Goal: Task Accomplishment & Management: Manage account settings

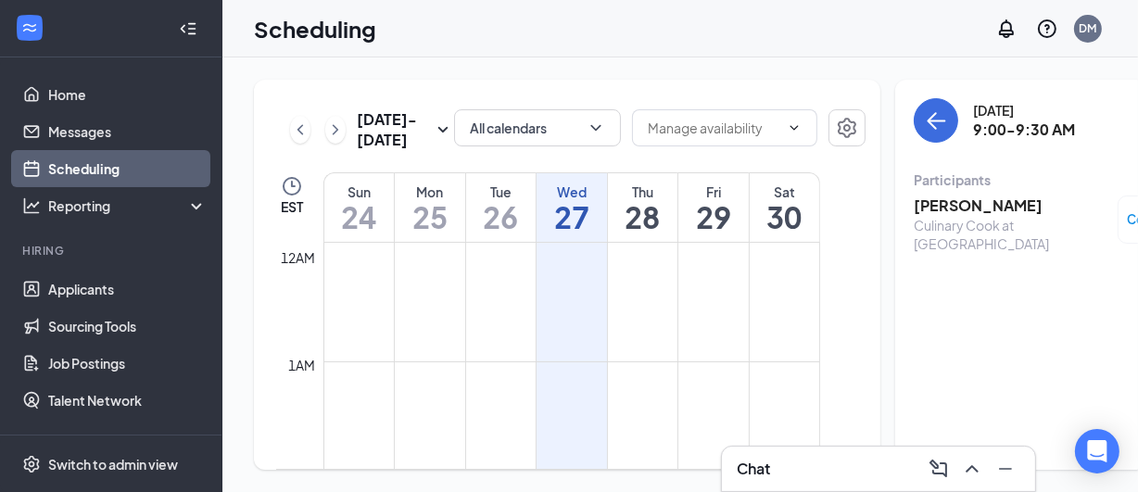
scroll to position [909, 0]
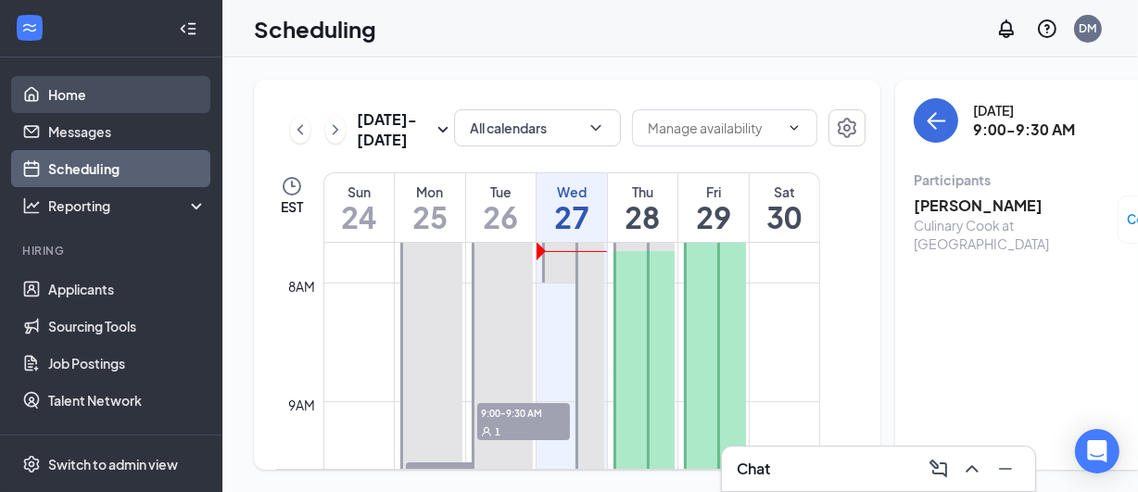
click at [83, 90] on link "Home" at bounding box center [127, 94] width 159 height 37
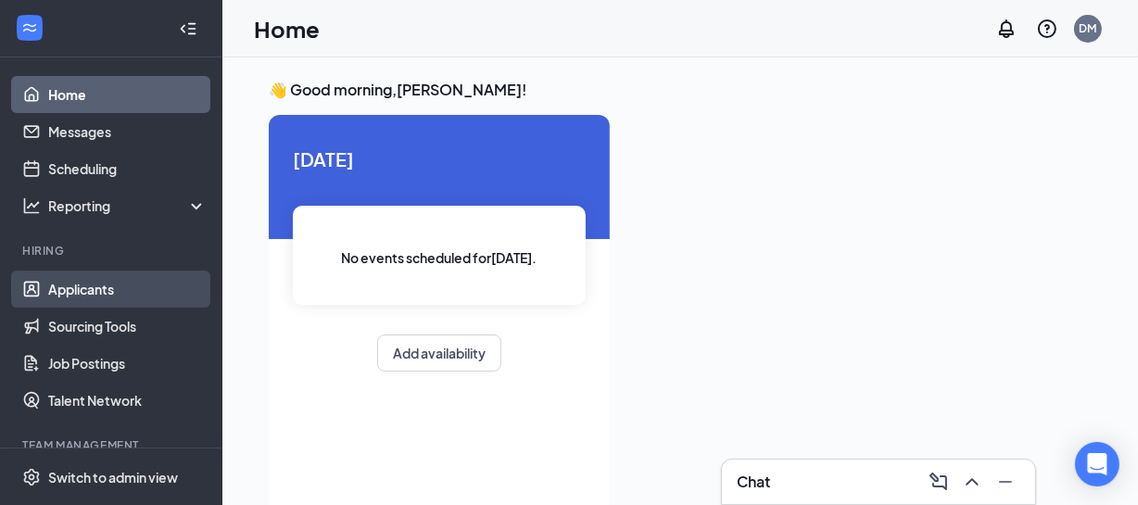
click at [87, 284] on link "Applicants" at bounding box center [127, 289] width 159 height 37
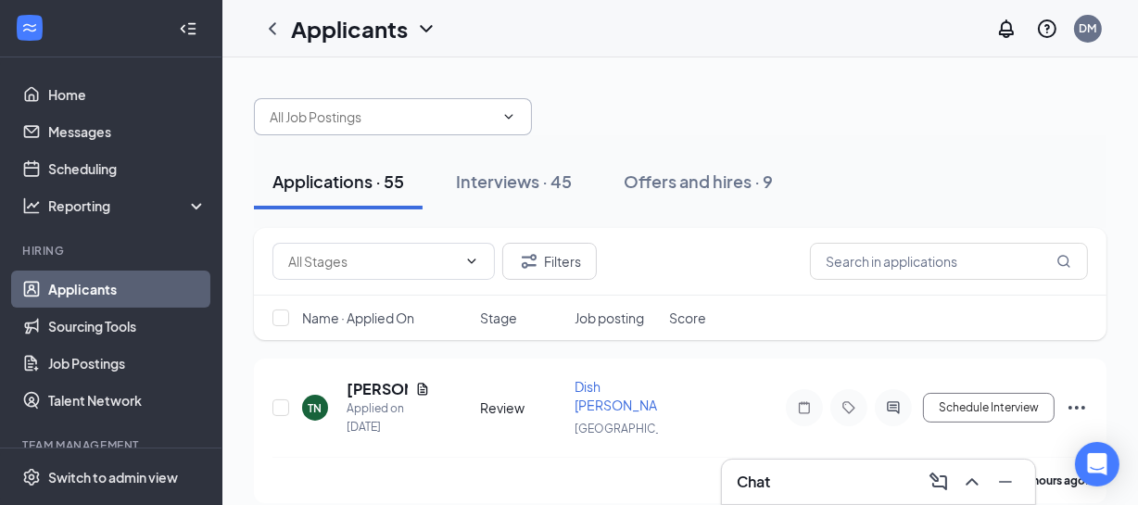
click at [426, 116] on input "text" at bounding box center [382, 117] width 224 height 20
type input "[PERSON_NAME]"
click at [470, 182] on div "Interviews · 45" at bounding box center [514, 181] width 116 height 23
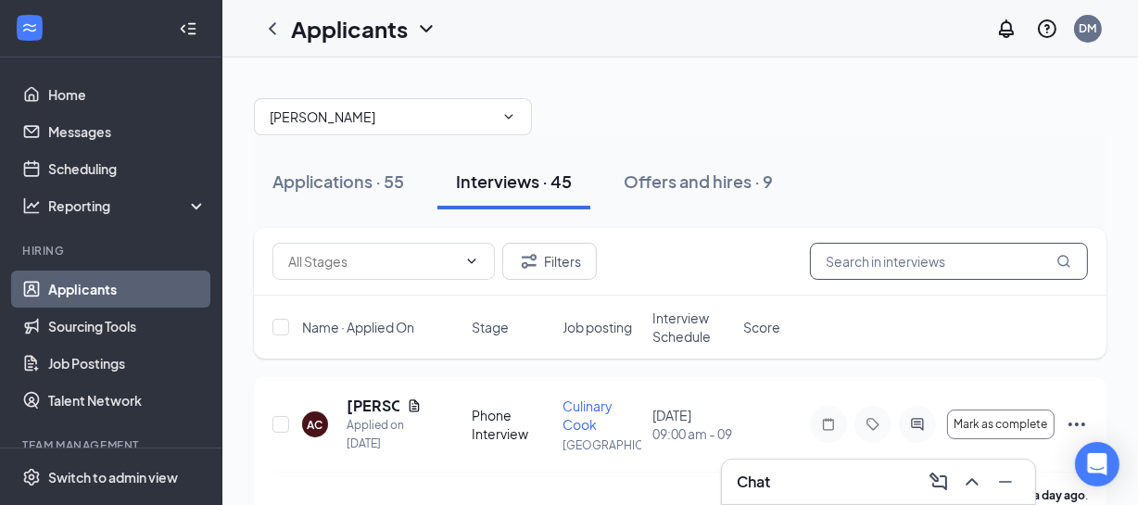
click at [846, 269] on input "text" at bounding box center [949, 261] width 278 height 37
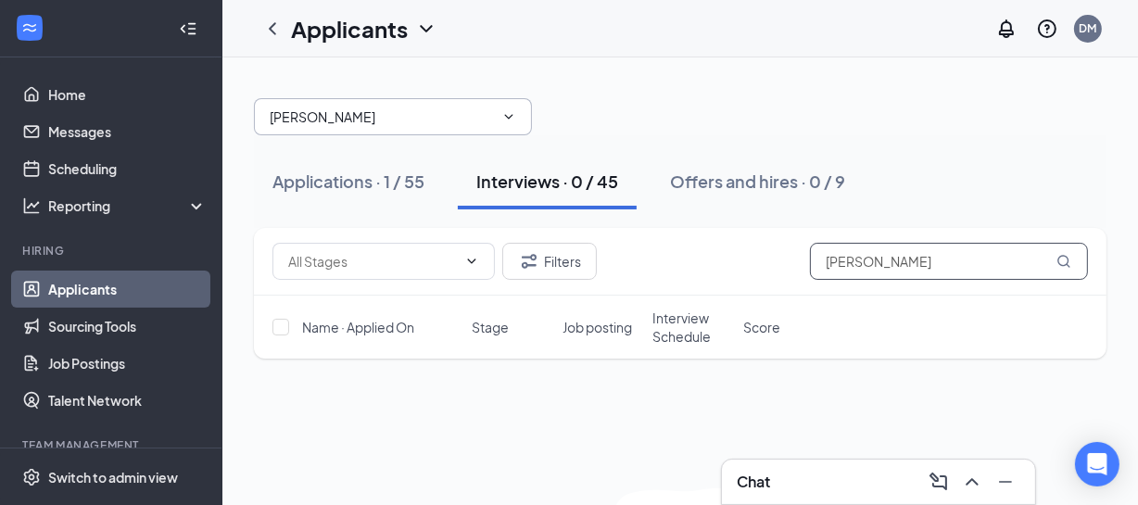
type input "[PERSON_NAME]"
click at [362, 110] on input "[PERSON_NAME]" at bounding box center [382, 117] width 224 height 20
type input "g"
click at [638, 66] on div "Applications · 1 / 55 Interviews · 0 / 45 Offers and hires · 0 / 9 Filters [PER…" at bounding box center [681, 373] width 916 height 633
click at [374, 176] on div "Applications · 1 / 55" at bounding box center [349, 181] width 152 height 23
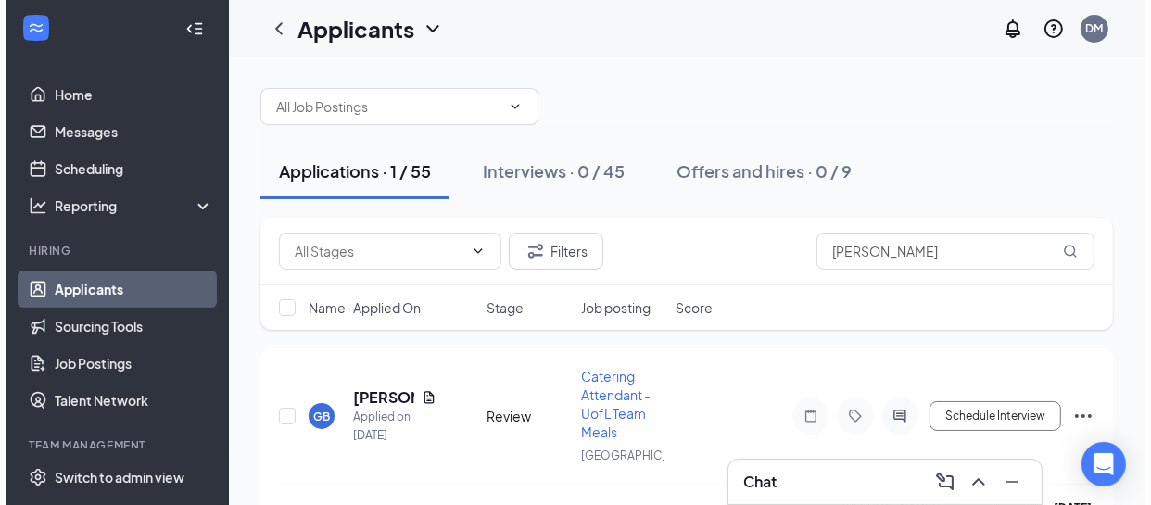
scroll to position [27, 0]
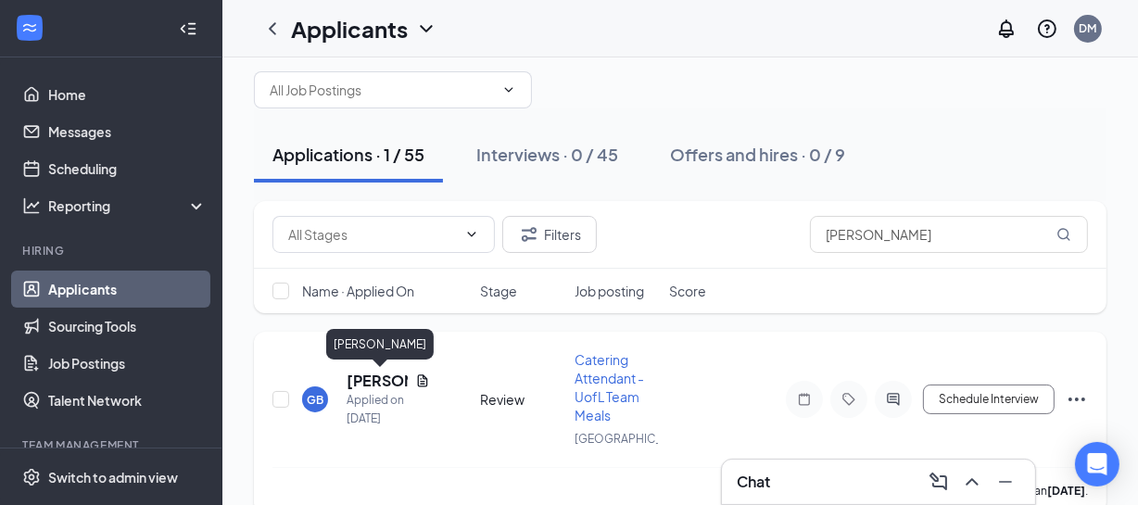
click at [371, 388] on h5 "[PERSON_NAME]" at bounding box center [377, 381] width 61 height 20
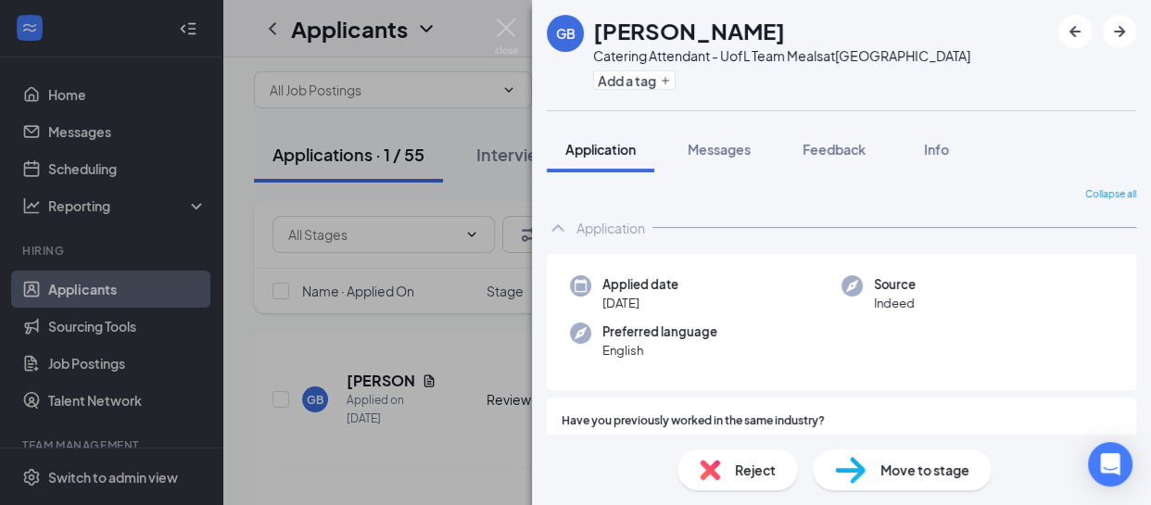
click at [425, 378] on div "GB [PERSON_NAME] Catering Attendant - UofL Team Meals at [GEOGRAPHIC_DATA] Add …" at bounding box center [575, 252] width 1151 height 505
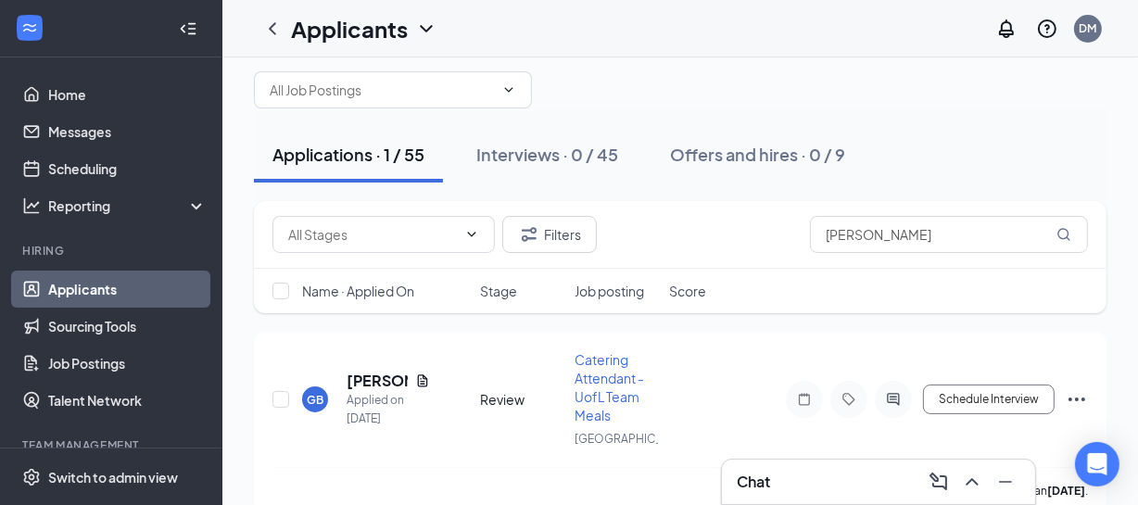
click at [425, 378] on icon "Document" at bounding box center [423, 381] width 10 height 12
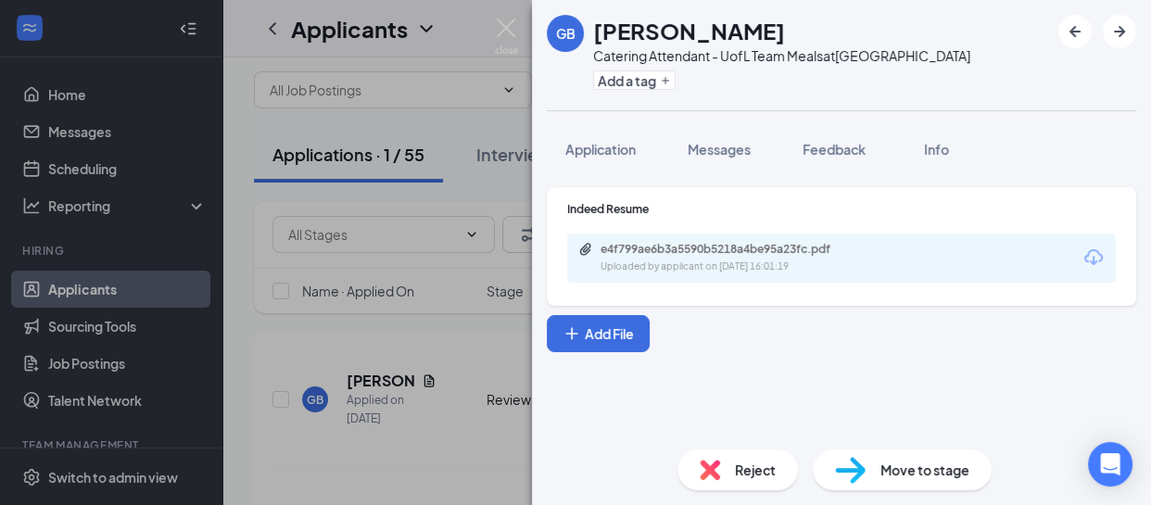
click at [710, 279] on div "e4f799ae6b3a5590b5218a4be95a23fc.pdf Uploaded by applicant on [DATE] 16:01:19" at bounding box center [841, 258] width 549 height 49
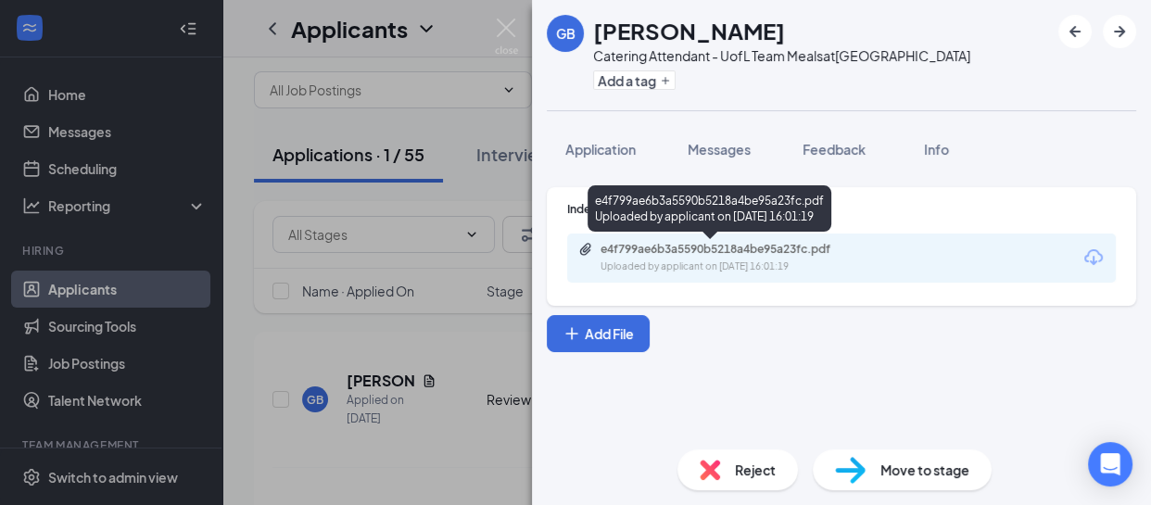
click at [701, 245] on div "e4f799ae6b3a5590b5218a4be95a23fc.pdf" at bounding box center [731, 249] width 260 height 15
